Goal: Information Seeking & Learning: Learn about a topic

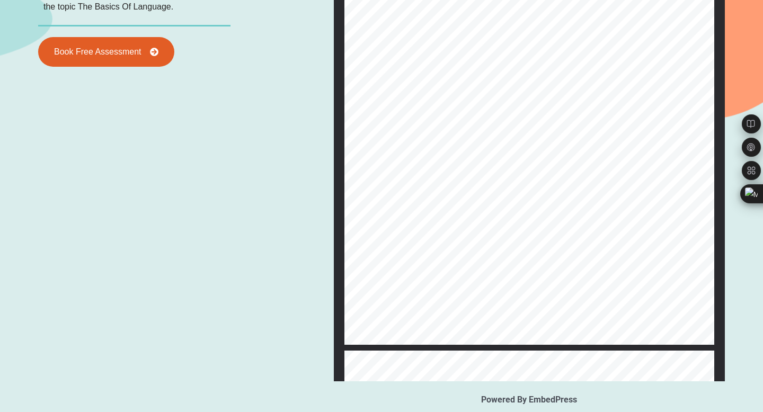
scroll to position [1200, 0]
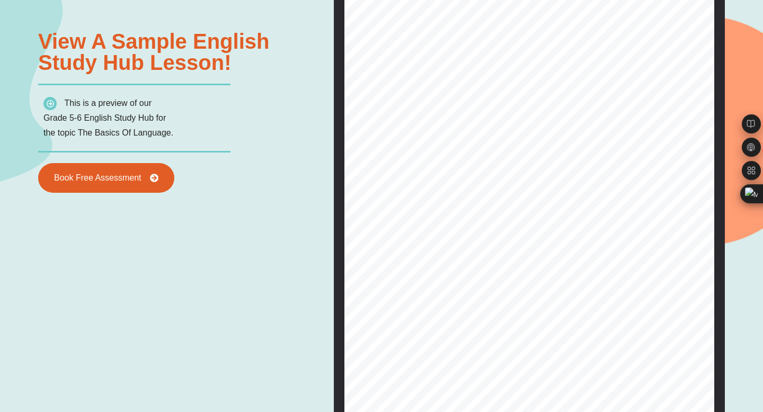
click at [409, 185] on div "8 Q G H U V W D Q G L Q J  7 H [ W V    / H V V R Q   ( V V D \  Z U L W…" at bounding box center [529, 233] width 370 height 476
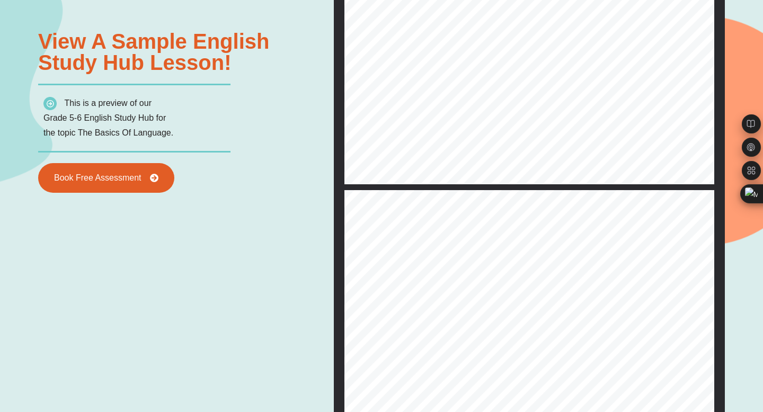
type input "*"
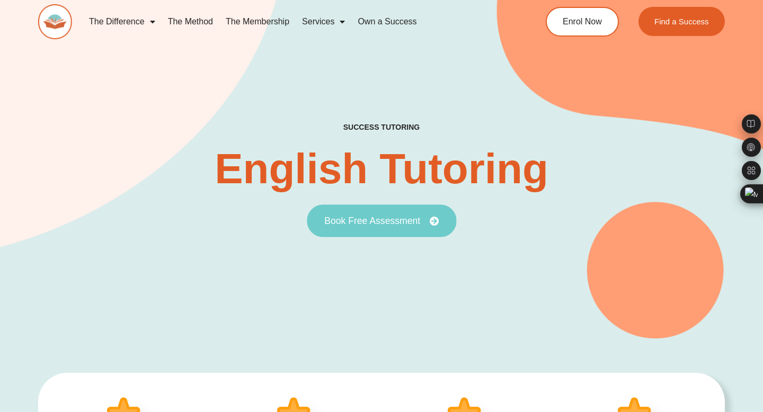
click at [415, 216] on span "Book Free Assessment" at bounding box center [372, 221] width 96 height 10
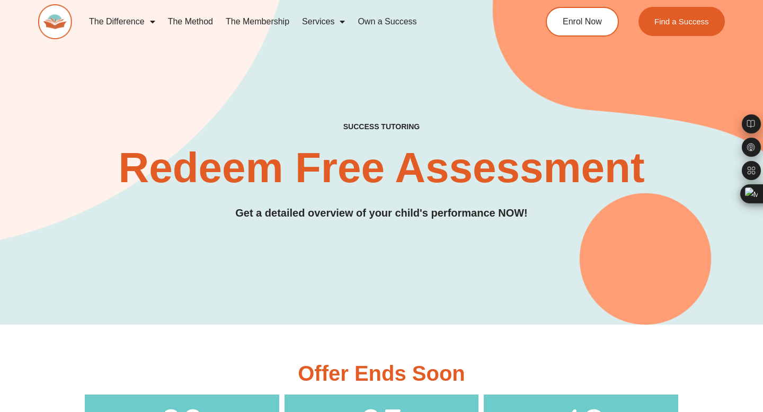
click at [243, 23] on link "The Membership" at bounding box center [257, 22] width 76 height 24
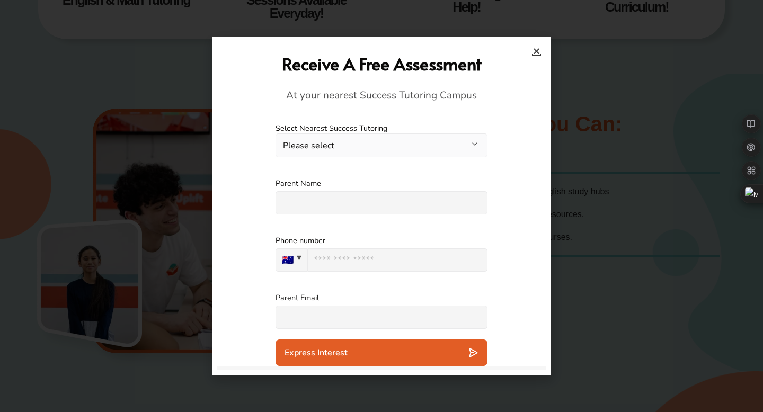
scroll to position [497, 0]
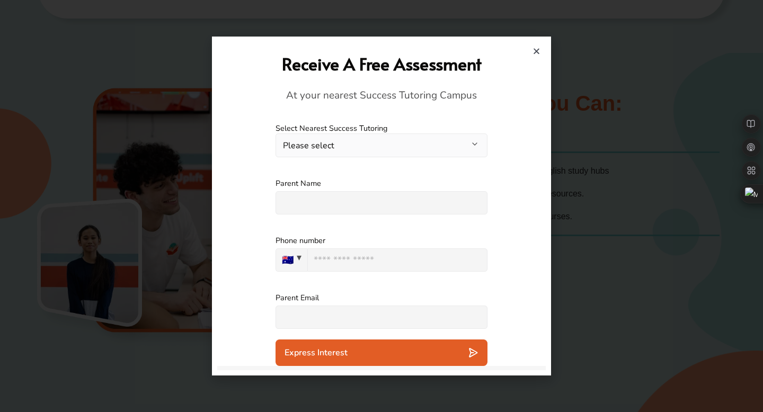
click at [532, 56] on h2 "Receive A Free Assessment" at bounding box center [382, 63] width 318 height 23
click at [539, 51] on icon "Close" at bounding box center [536, 51] width 8 height 8
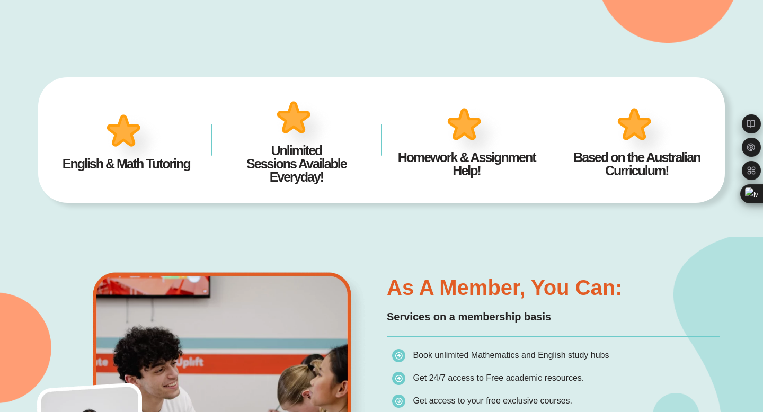
scroll to position [0, 0]
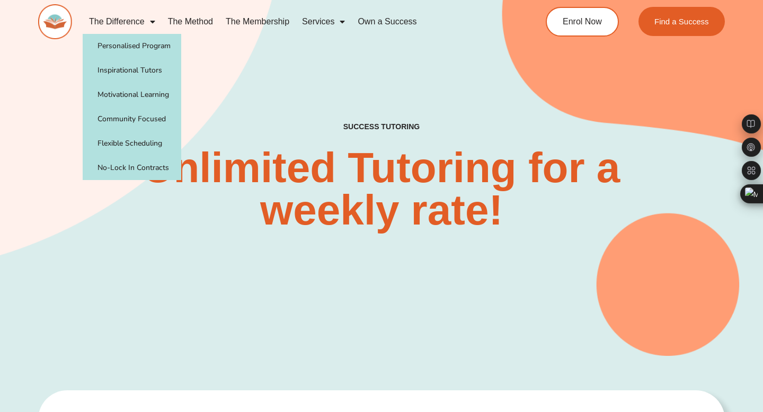
click at [141, 22] on link "The Difference" at bounding box center [122, 22] width 79 height 24
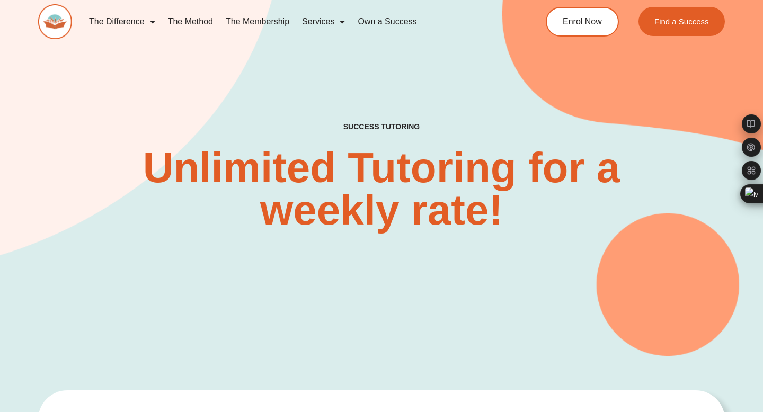
click at [141, 22] on link "The Difference" at bounding box center [122, 22] width 79 height 24
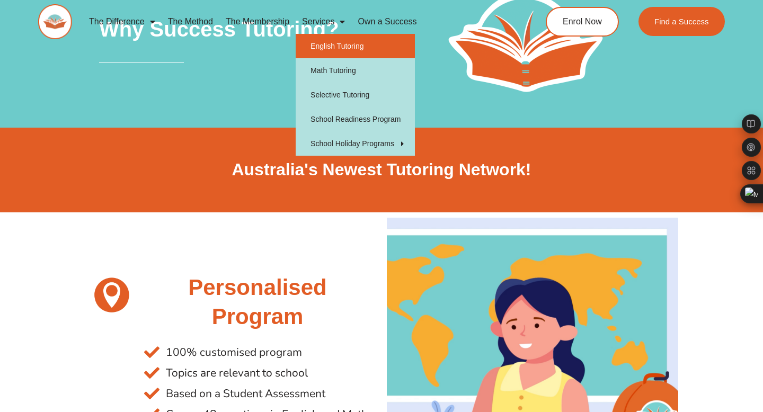
click at [336, 42] on link "English Tutoring" at bounding box center [355, 46] width 119 height 24
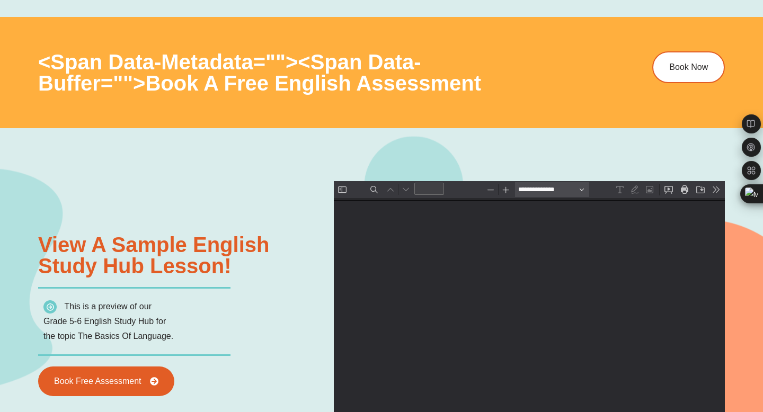
scroll to position [1153, 0]
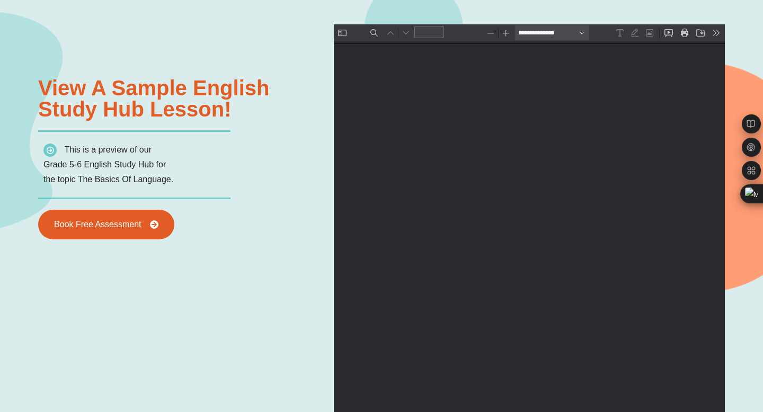
type input "*"
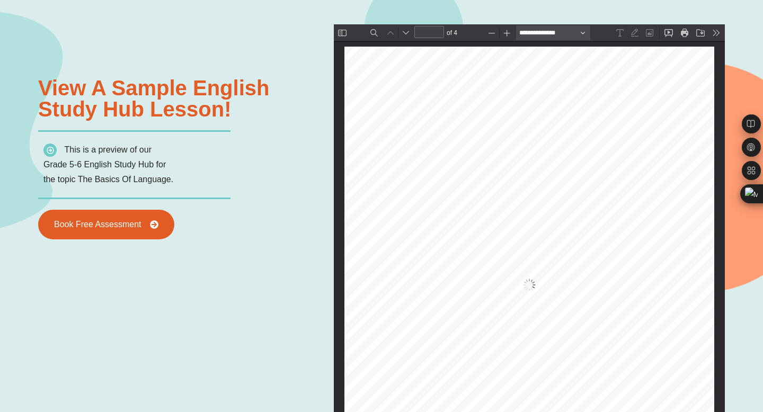
scroll to position [5, 0]
